Goal: Find specific page/section: Find specific page/section

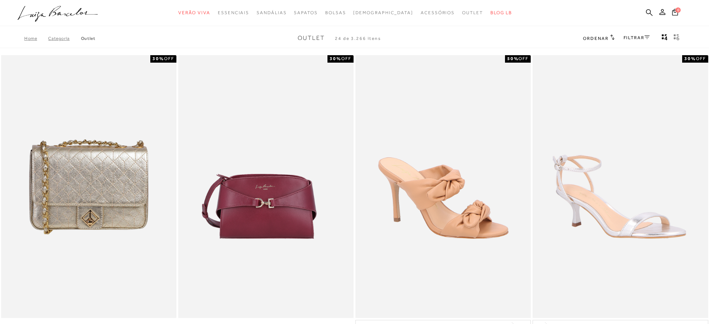
click at [630, 38] on link "FILTRAR" at bounding box center [637, 37] width 26 height 5
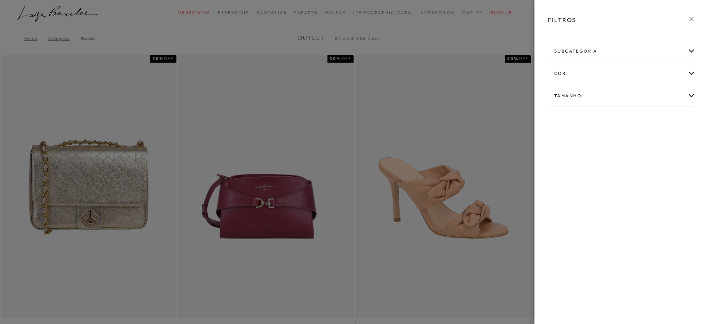
click at [603, 69] on div "cor" at bounding box center [622, 74] width 147 height 20
click at [605, 47] on div "subcategoria" at bounding box center [622, 51] width 147 height 20
click at [561, 73] on span "Bolsas" at bounding box center [561, 72] width 13 height 6
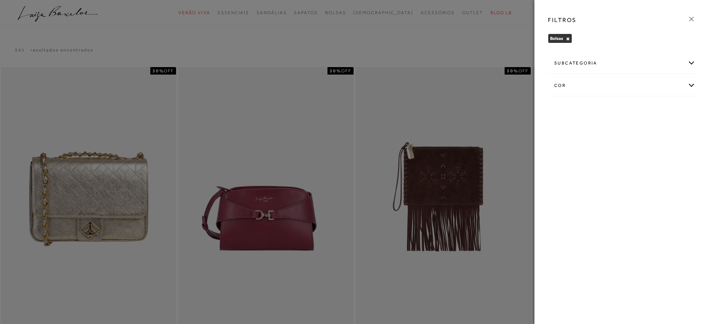
click at [692, 19] on icon at bounding box center [692, 19] width 4 height 4
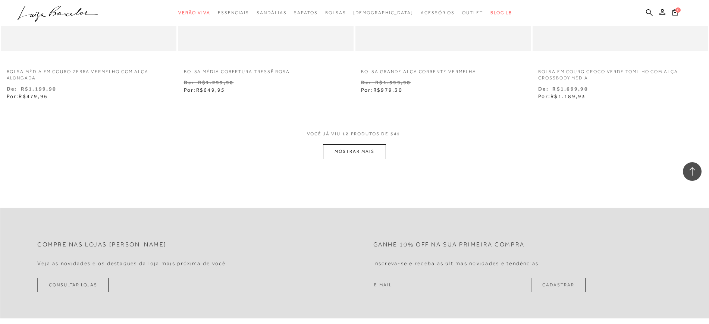
scroll to position [980, 0]
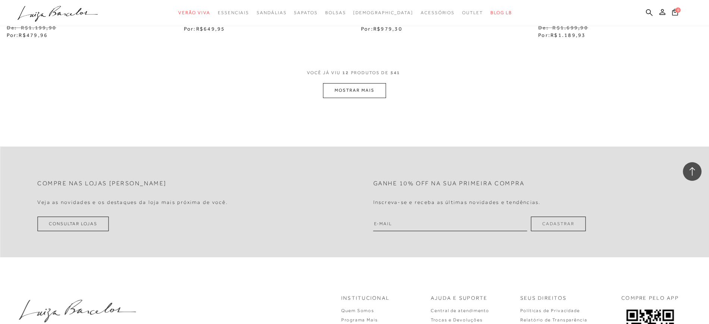
click at [366, 91] on button "MOSTRAR MAIS" at bounding box center [354, 90] width 63 height 15
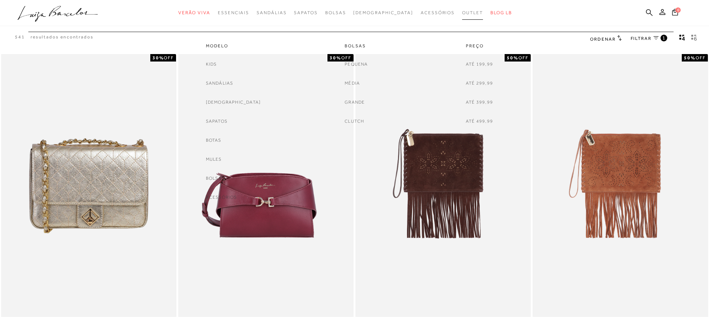
scroll to position [0, 0]
